Goal: Task Accomplishment & Management: Use online tool/utility

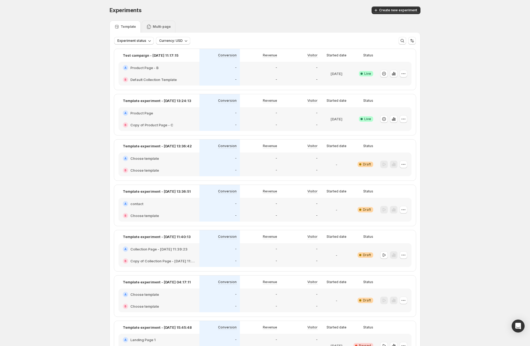
click at [162, 27] on p "Multi-page" at bounding box center [162, 27] width 18 height 4
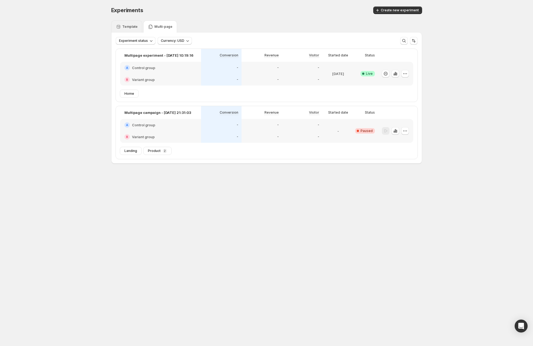
drag, startPoint x: 130, startPoint y: 25, endPoint x: 147, endPoint y: 25, distance: 16.5
click at [130, 25] on p "Template" at bounding box center [129, 27] width 15 height 4
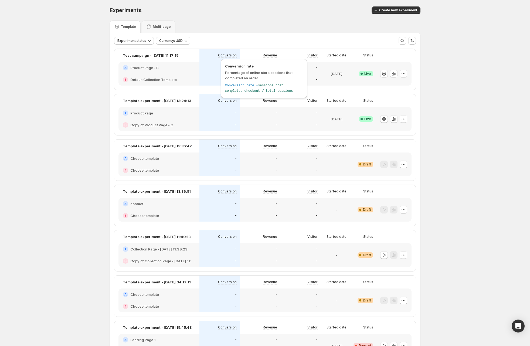
scroll to position [50, 0]
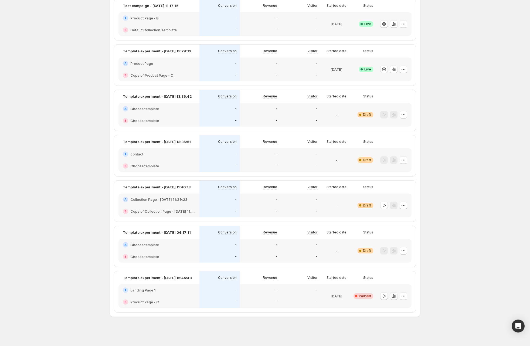
click at [396, 296] on icon "button" at bounding box center [394, 296] width 1 height 3
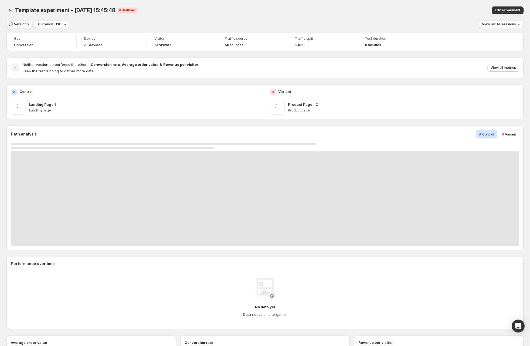
click at [25, 24] on span "Version 2" at bounding box center [21, 24] width 15 height 4
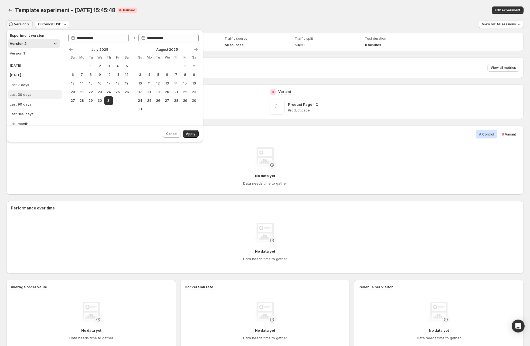
scroll to position [7, 0]
click at [41, 107] on button "Last 365 days" at bounding box center [35, 107] width 54 height 9
type input "**********"
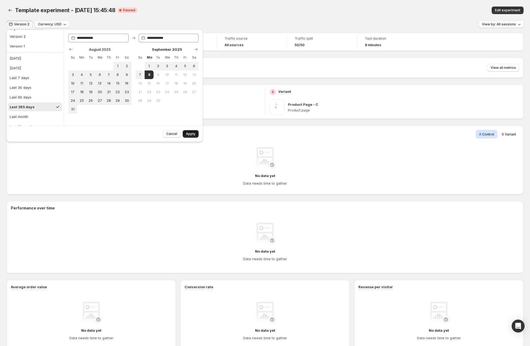
click at [189, 133] on span "Apply" at bounding box center [190, 134] width 9 height 4
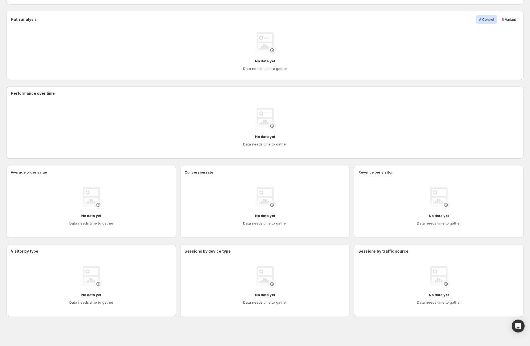
scroll to position [0, 0]
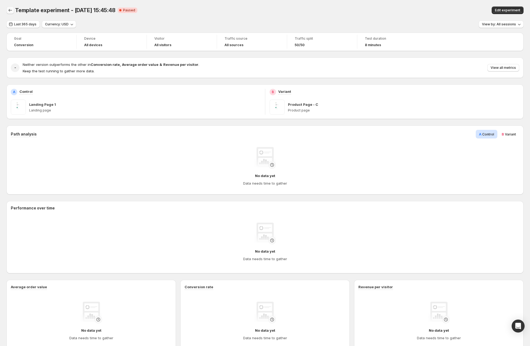
click at [10, 10] on icon "Back" at bounding box center [10, 10] width 5 height 5
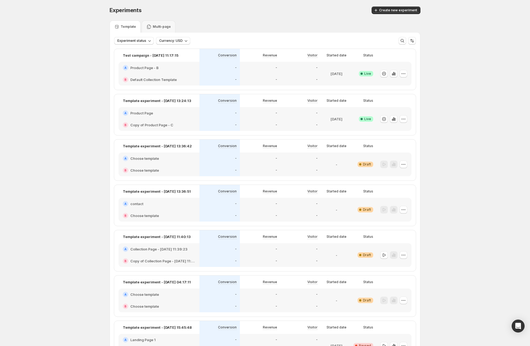
click at [60, 174] on div "Experiments. This page is ready Experiments Create new experiment Template Mult…" at bounding box center [265, 198] width 530 height 396
click at [80, 122] on div "Experiments. This page is ready Experiments Create new experiment Template Mult…" at bounding box center [265, 198] width 530 height 396
click at [161, 26] on p "Multi-page" at bounding box center [162, 27] width 18 height 4
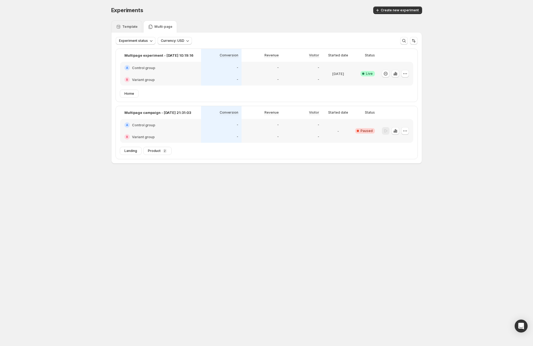
click at [136, 25] on p "Template" at bounding box center [129, 27] width 15 height 4
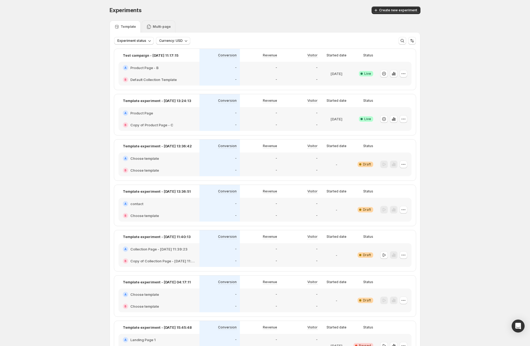
click at [158, 26] on p "Multi-page" at bounding box center [162, 27] width 18 height 4
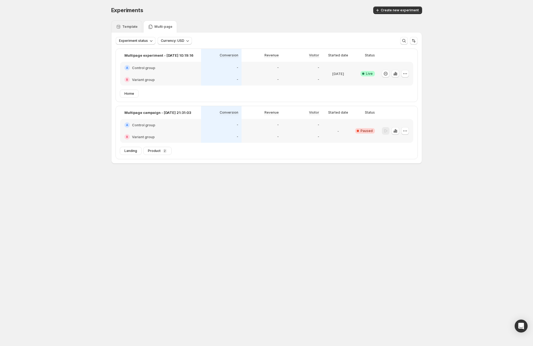
click at [136, 27] on p "Template" at bounding box center [129, 27] width 15 height 4
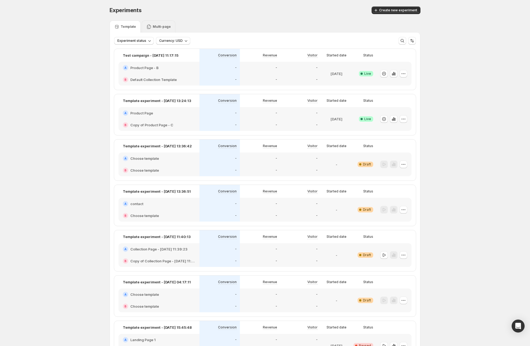
click at [176, 25] on div "Template Multi-page" at bounding box center [265, 27] width 311 height 12
drag, startPoint x: 134, startPoint y: 29, endPoint x: 156, endPoint y: 28, distance: 22.7
click at [134, 29] on div "Template" at bounding box center [125, 26] width 22 height 5
click at [158, 28] on p "Multi-page" at bounding box center [162, 27] width 18 height 4
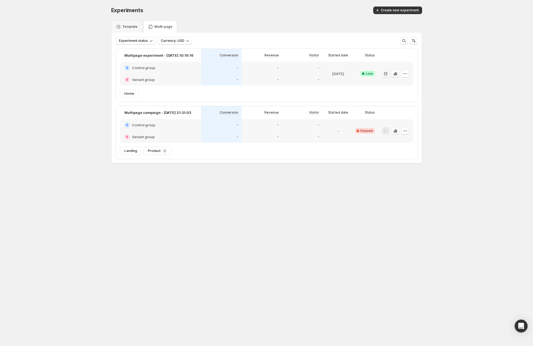
click at [458, 69] on div "Experiments. This page is ready Experiments Create new experiment Template Mult…" at bounding box center [266, 96] width 533 height 193
click at [134, 30] on div "Template" at bounding box center [126, 27] width 31 height 12
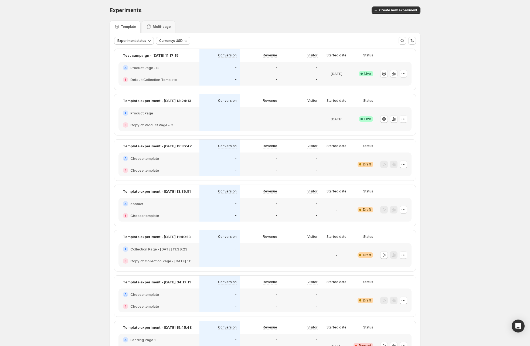
scroll to position [50, 0]
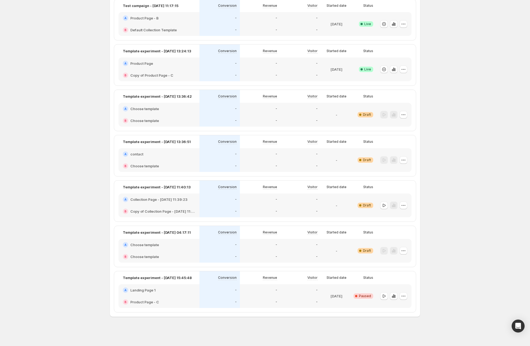
click at [459, 140] on div "Experiments. This page is ready Experiments Create new experiment Template Mult…" at bounding box center [265, 148] width 530 height 396
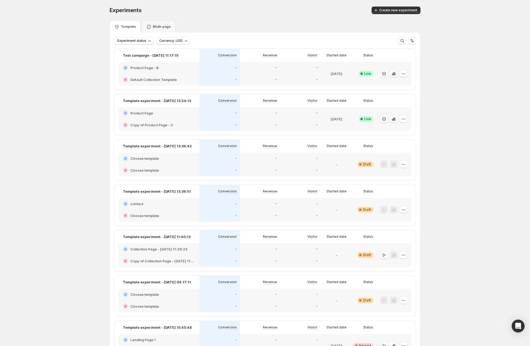
click at [75, 131] on div "Experiments. This page is ready Experiments Create new experiment Template Mult…" at bounding box center [265, 198] width 530 height 396
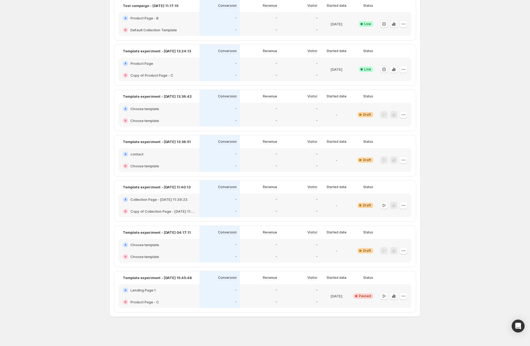
drag, startPoint x: 15, startPoint y: 195, endPoint x: 8, endPoint y: 198, distance: 7.1
click at [14, 195] on div "Experiments. This page is ready Experiments Create new experiment Template Mult…" at bounding box center [265, 148] width 530 height 396
